Goal: Find specific page/section: Find specific page/section

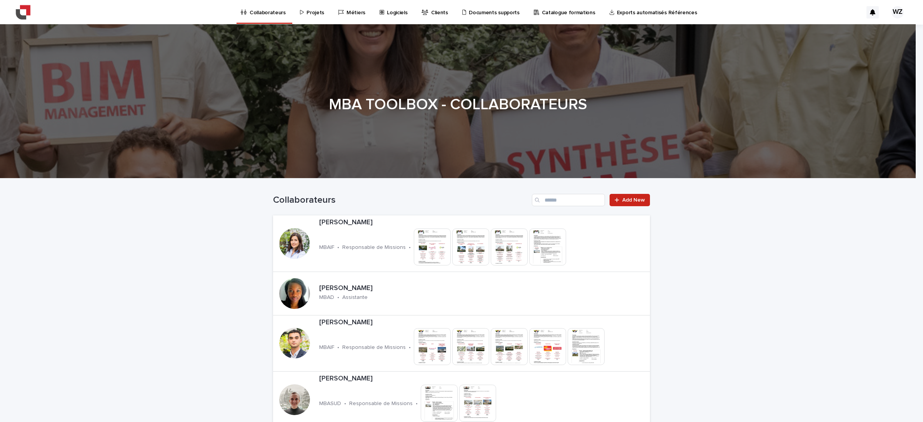
click at [306, 10] on p "Projets" at bounding box center [315, 8] width 18 height 16
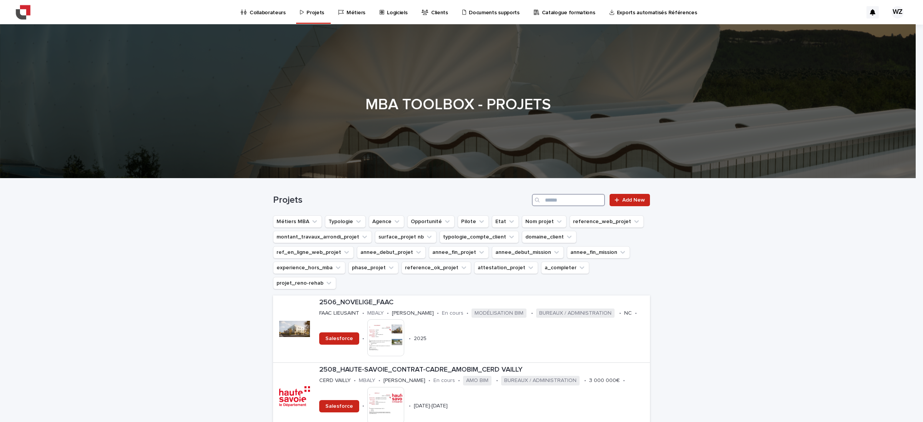
click at [549, 201] on input "Search" at bounding box center [568, 200] width 73 height 12
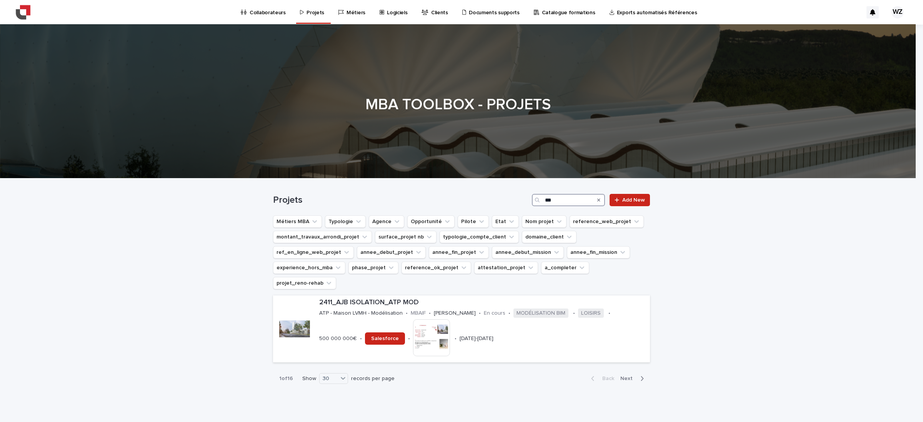
drag, startPoint x: 551, startPoint y: 199, endPoint x: 514, endPoint y: 200, distance: 36.9
click at [516, 199] on div "Projets *** Add New" at bounding box center [461, 200] width 377 height 12
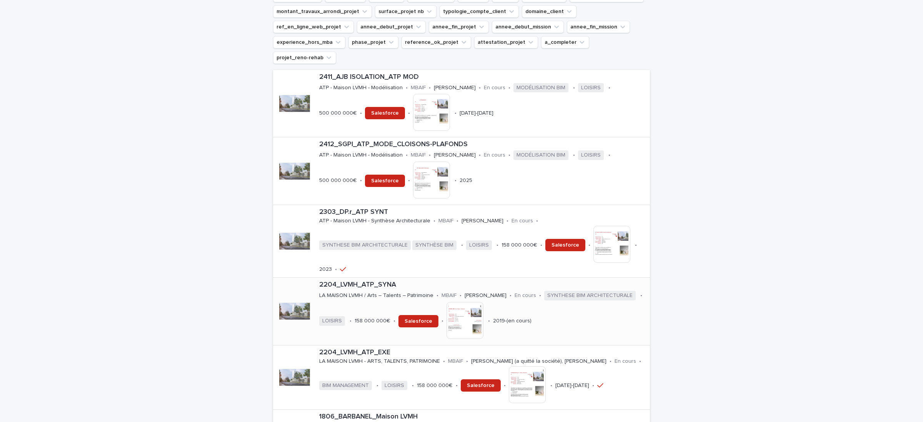
scroll to position [288, 0]
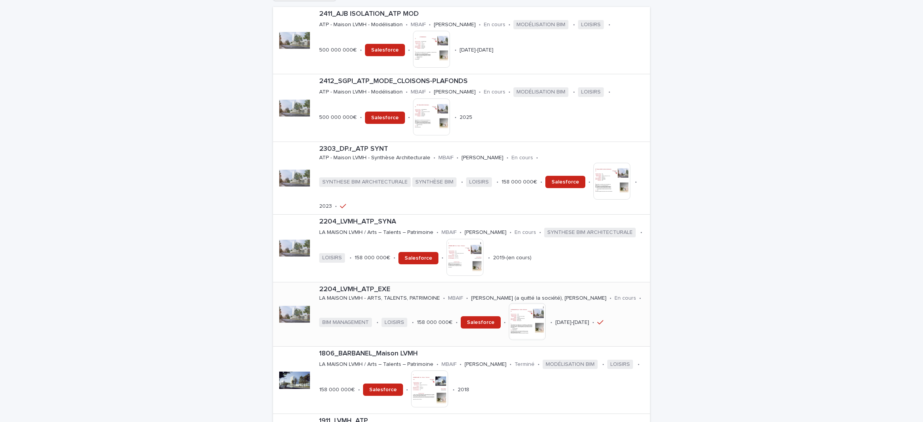
type input "****"
click at [350, 285] on p "2204_LVMH_ATP_EXE" at bounding box center [483, 289] width 328 height 8
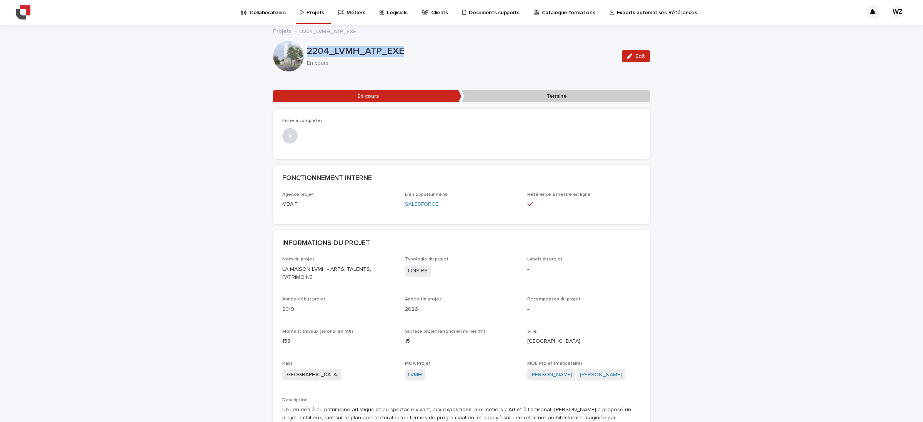
drag, startPoint x: 406, startPoint y: 48, endPoint x: 305, endPoint y: 53, distance: 101.6
click at [307, 53] on p "2204_LVMH_ATP_EXE" at bounding box center [461, 51] width 309 height 11
copy p "2204_LVMH_ATP_EXE"
click at [311, 13] on p "Projets" at bounding box center [315, 8] width 18 height 16
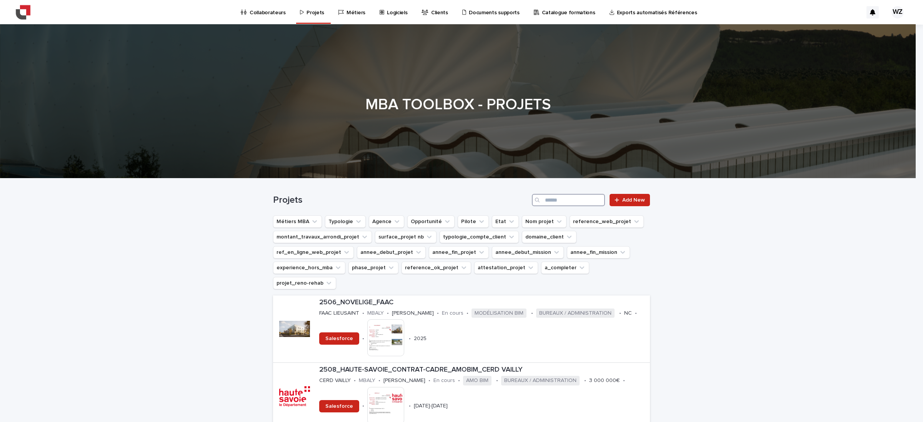
click at [566, 199] on input "Search" at bounding box center [568, 200] width 73 height 12
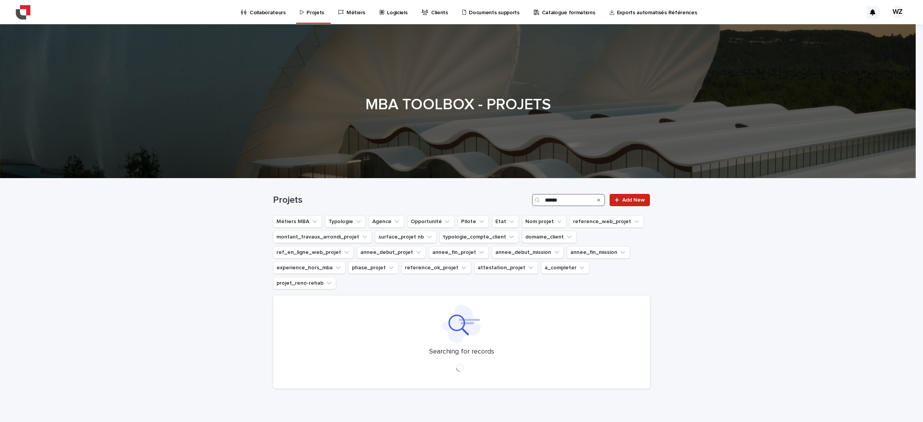
type input "******"
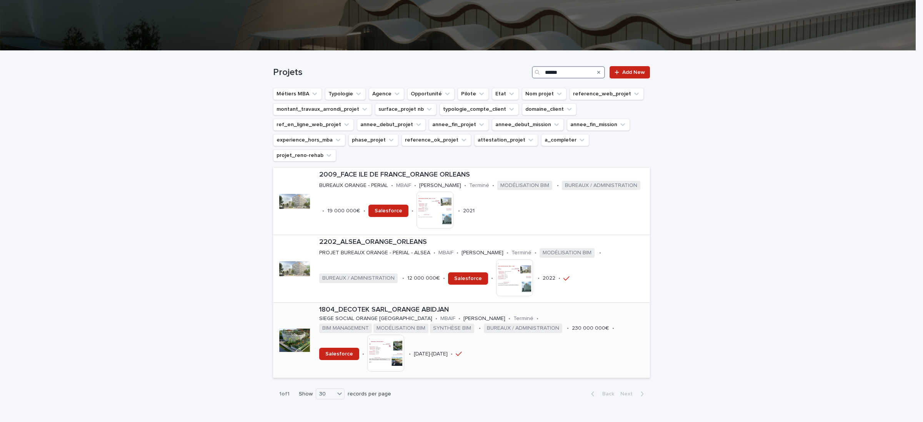
scroll to position [144, 0]
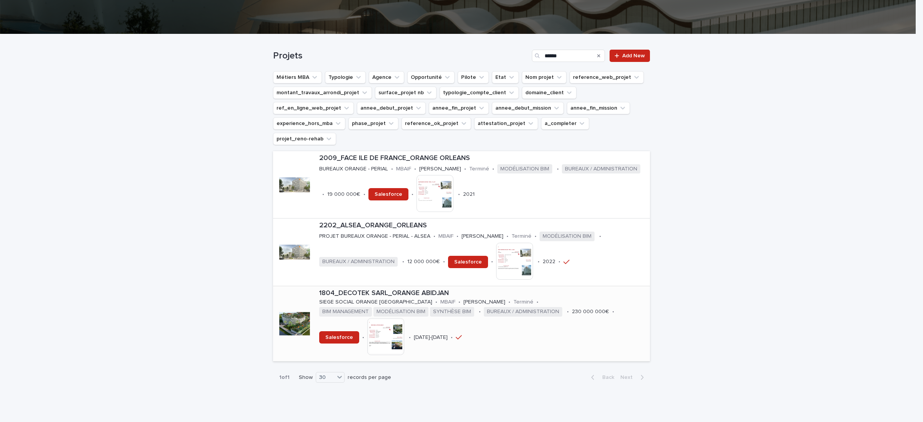
click at [291, 308] on div at bounding box center [294, 323] width 31 height 31
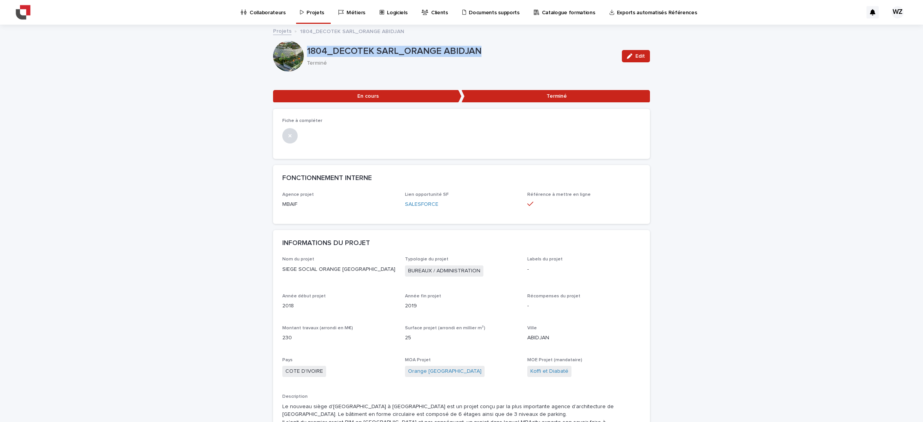
drag, startPoint x: 304, startPoint y: 50, endPoint x: 477, endPoint y: 53, distance: 173.0
click at [477, 53] on p "1804_DECOTEK SARL_ORANGE ABIDJAN" at bounding box center [461, 51] width 309 height 11
copy p "1804_DECOTEK SARL_ORANGE ABIDJAN"
click at [313, 12] on p "Projets" at bounding box center [315, 8] width 18 height 16
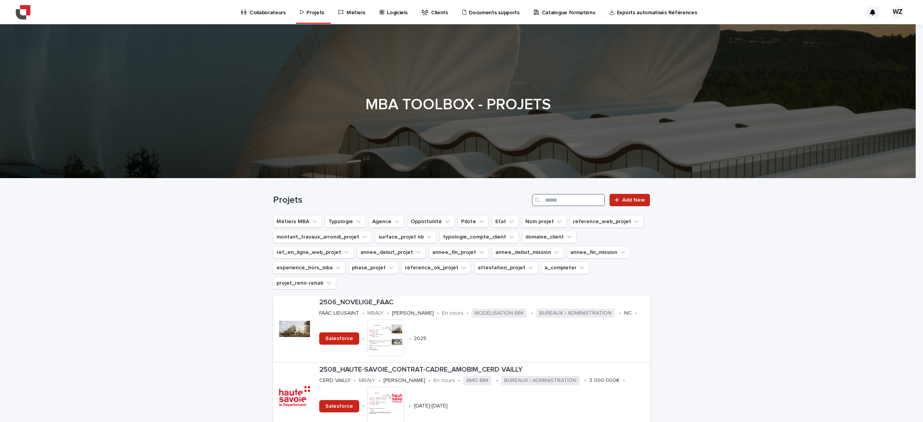
click at [556, 199] on input "Search" at bounding box center [568, 200] width 73 height 12
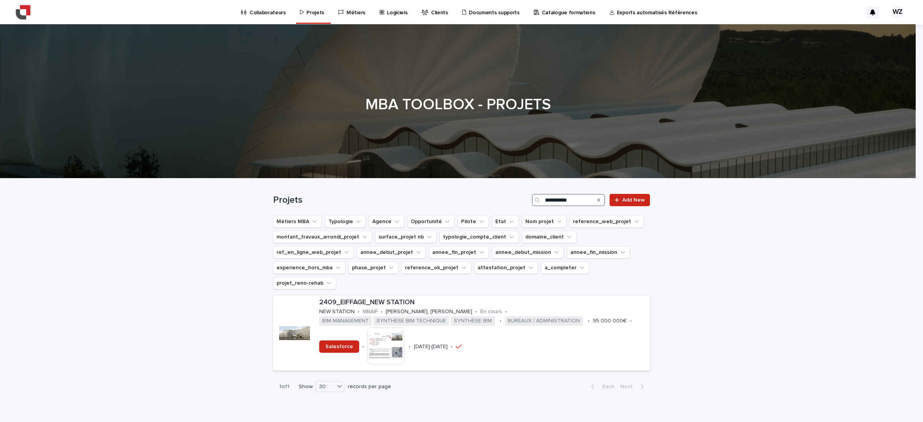
type input "**********"
click at [288, 328] on div at bounding box center [294, 333] width 31 height 31
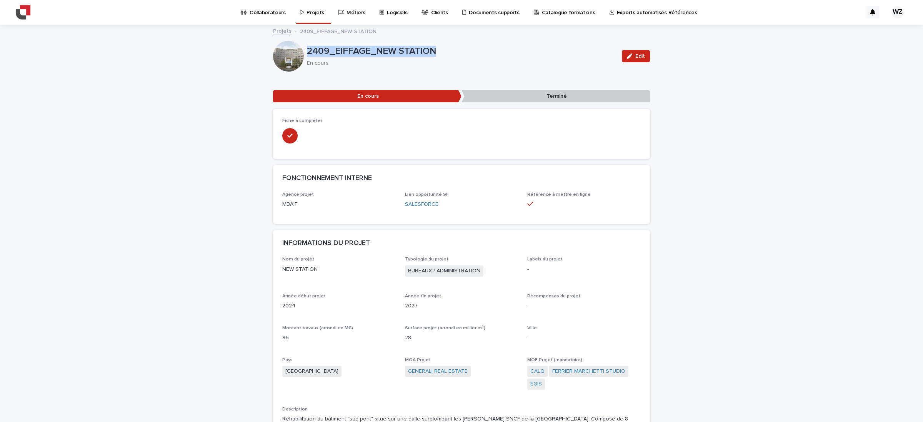
drag, startPoint x: 306, startPoint y: 51, endPoint x: 440, endPoint y: 50, distance: 134.6
click at [440, 50] on p "2409_EIFFAGE_NEW STATION" at bounding box center [461, 51] width 309 height 11
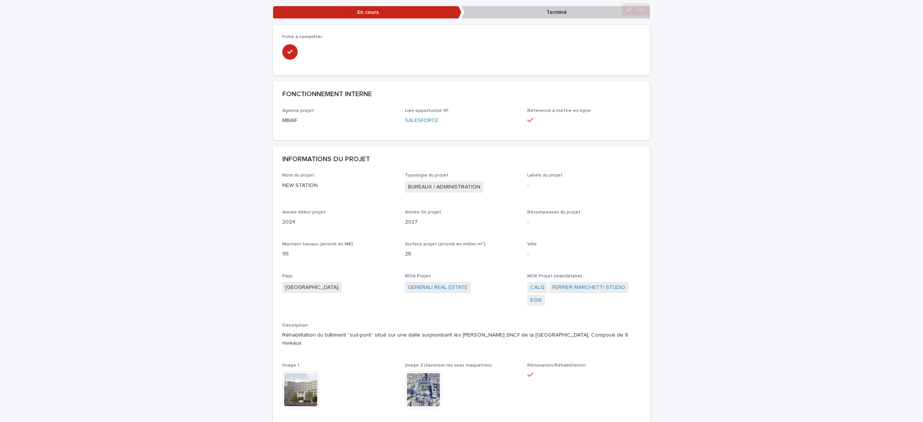
scroll to position [144, 0]
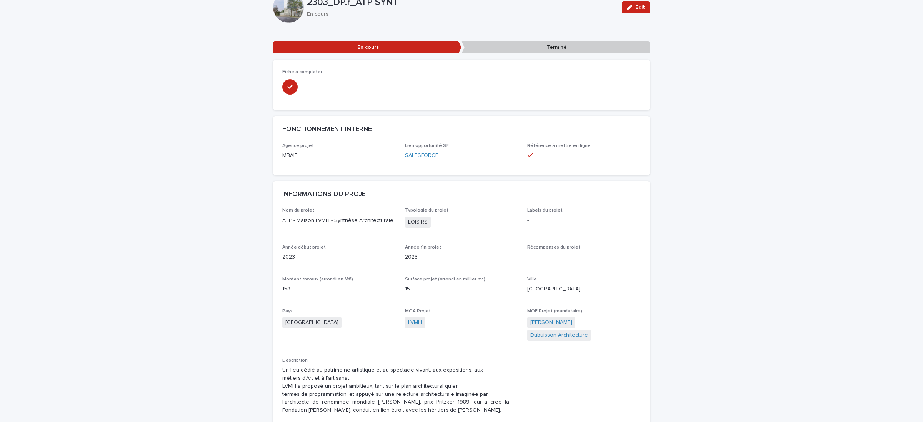
scroll to position [96, 0]
